Goal: Register for event/course

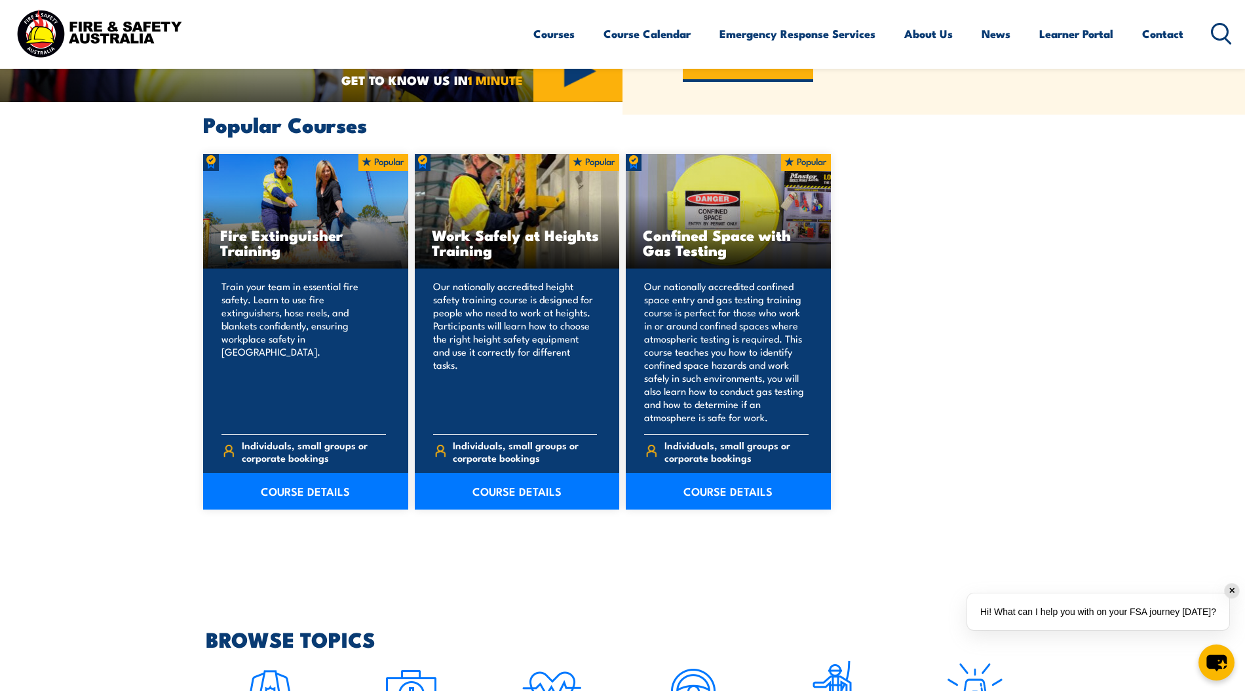
scroll to position [854, 0]
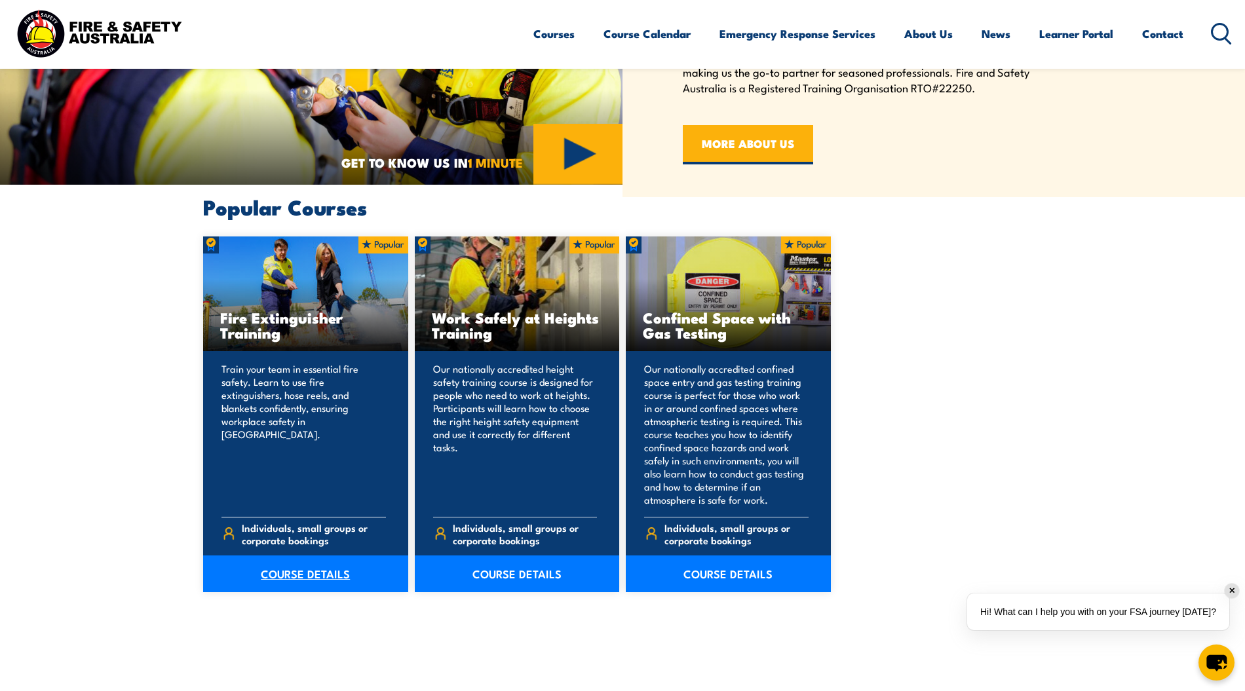
click at [312, 582] on link "COURSE DETAILS" at bounding box center [305, 574] width 205 height 37
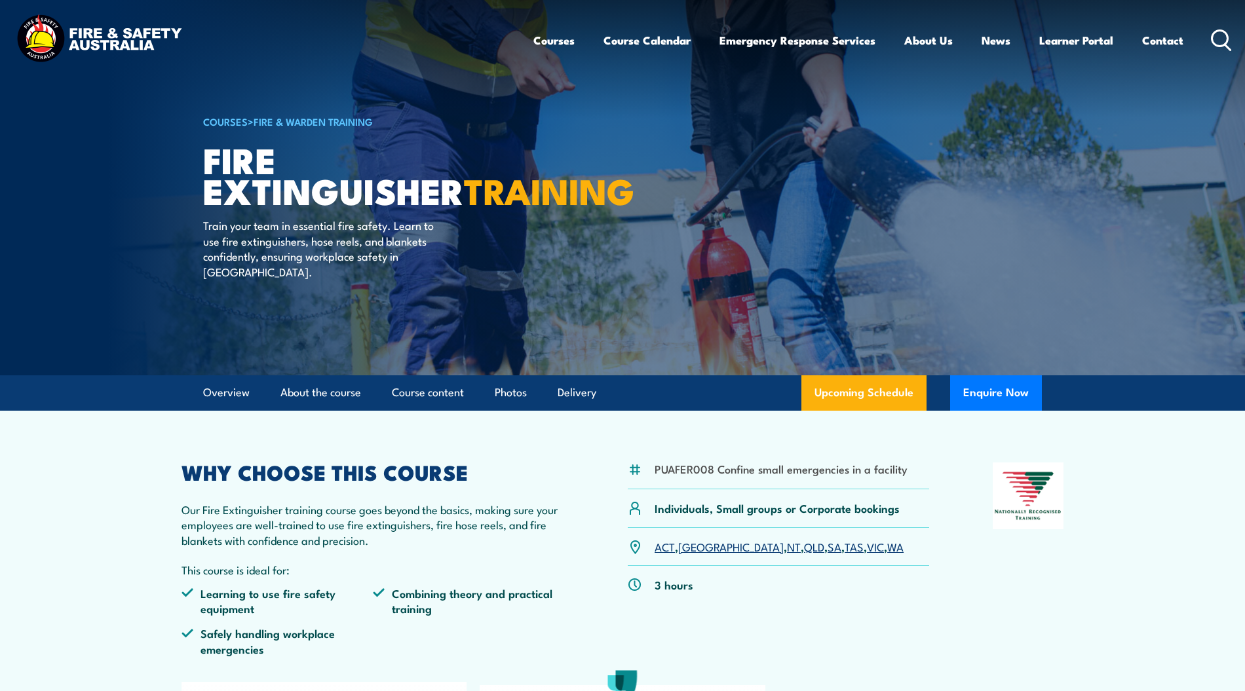
click at [887, 549] on link "WA" at bounding box center [895, 547] width 16 height 16
click at [887, 548] on link "WA" at bounding box center [895, 547] width 16 height 16
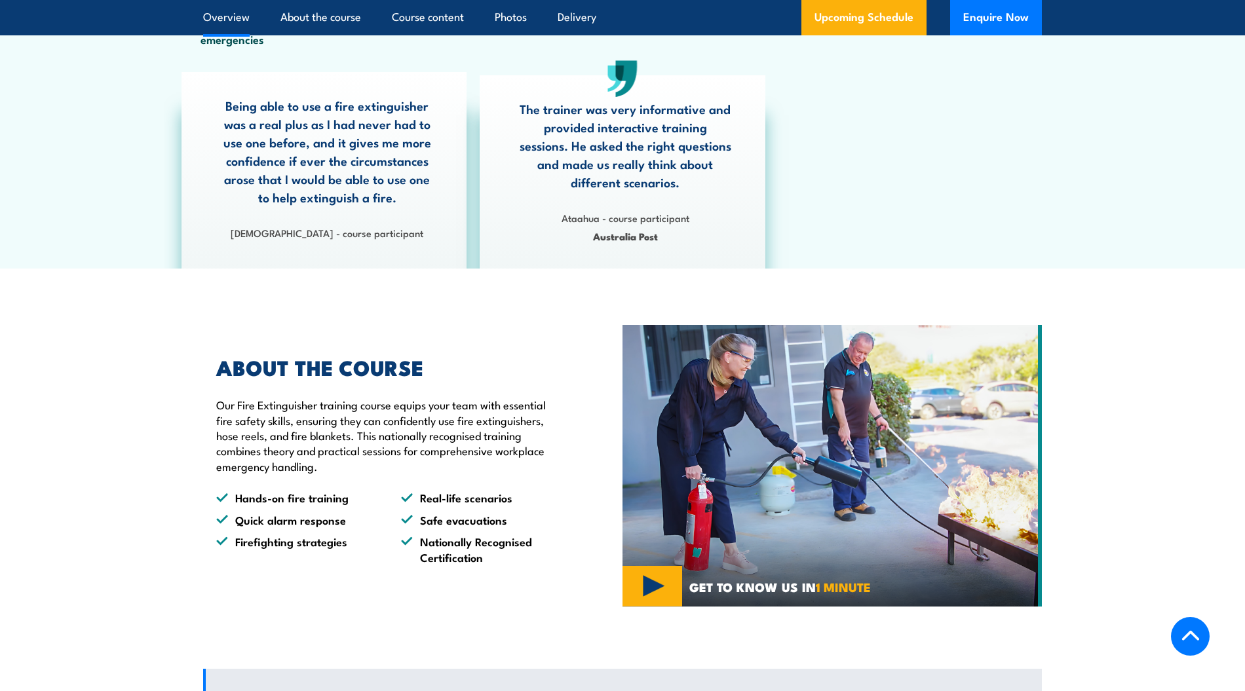
scroll to position [698, 0]
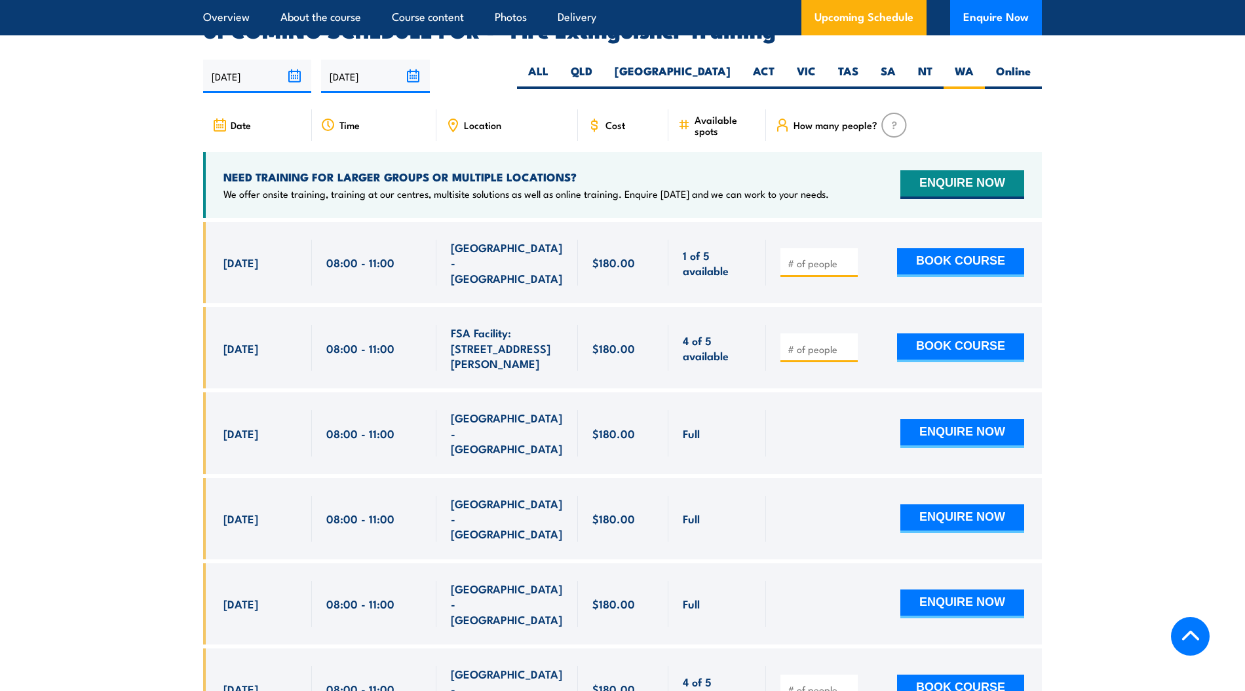
scroll to position [2199, 0]
click at [242, 254] on span "6 Oct, 2025" at bounding box center [240, 261] width 35 height 15
drag, startPoint x: 243, startPoint y: 238, endPoint x: 294, endPoint y: 234, distance: 50.7
click at [242, 254] on span "6 Oct, 2025" at bounding box center [240, 261] width 35 height 15
drag, startPoint x: 294, startPoint y: 234, endPoint x: 549, endPoint y: 243, distance: 255.7
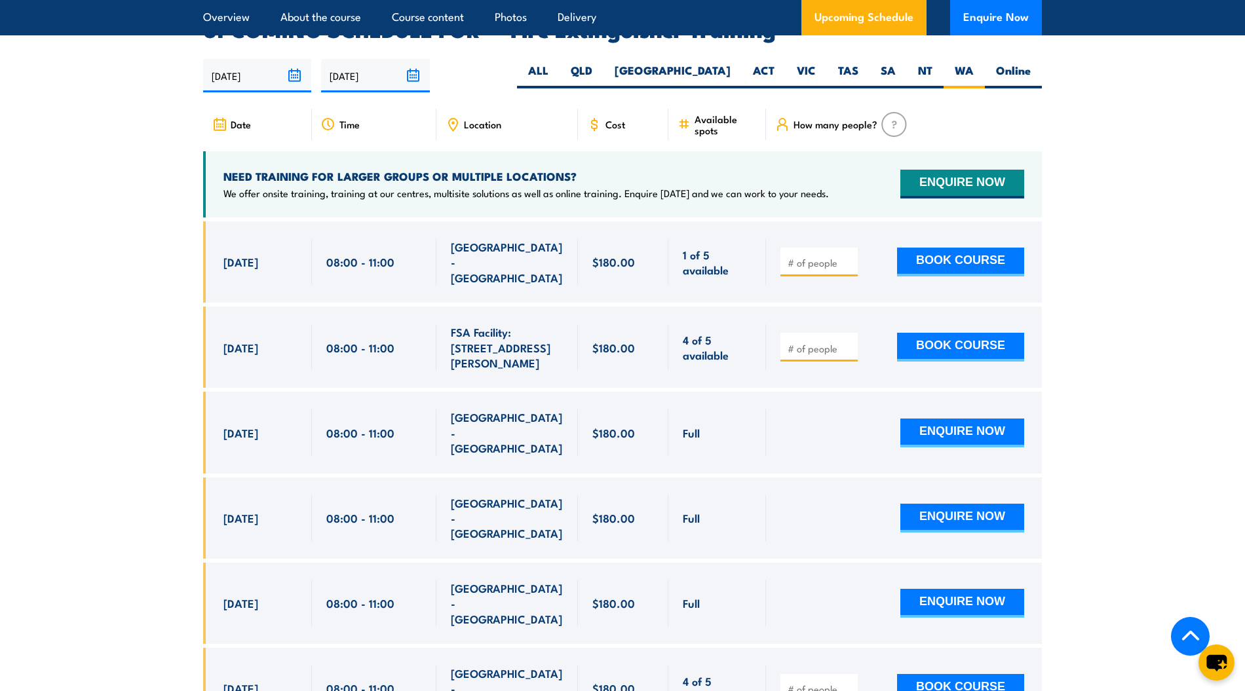
click at [549, 243] on div "6 Oct, 2025, 08:00 - 08:00" at bounding box center [622, 261] width 839 height 81
